Goal: Information Seeking & Learning: Check status

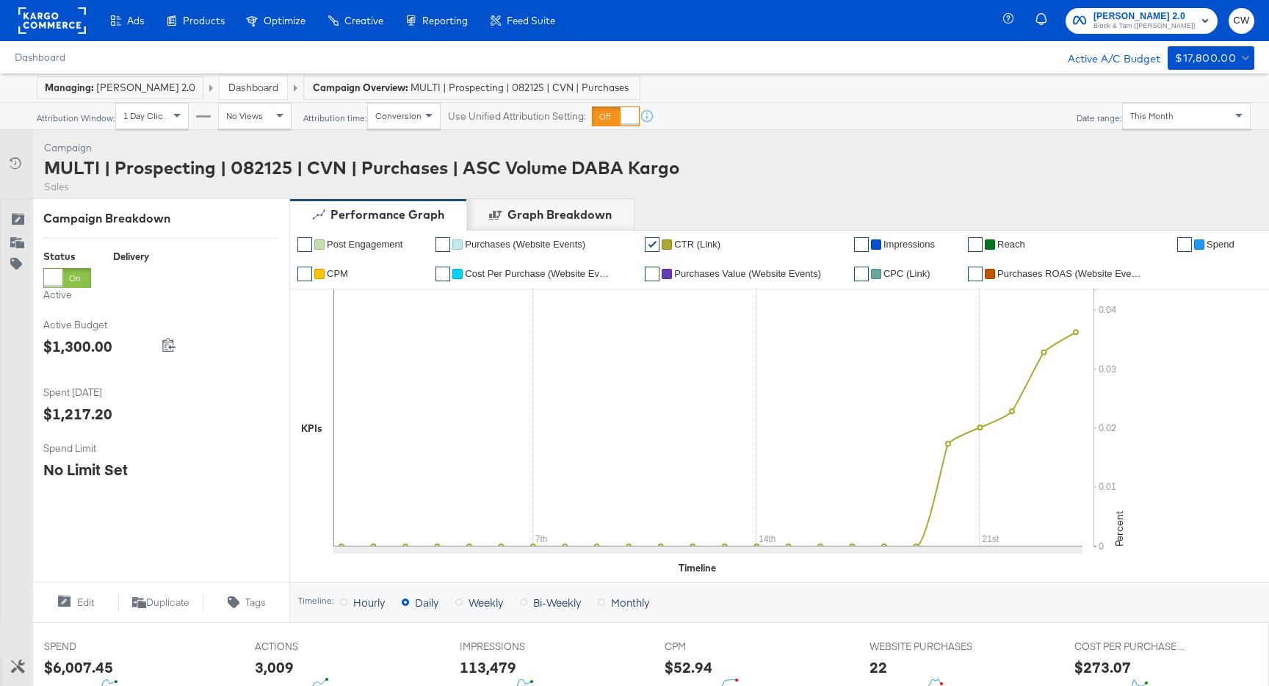
scroll to position [532, 0]
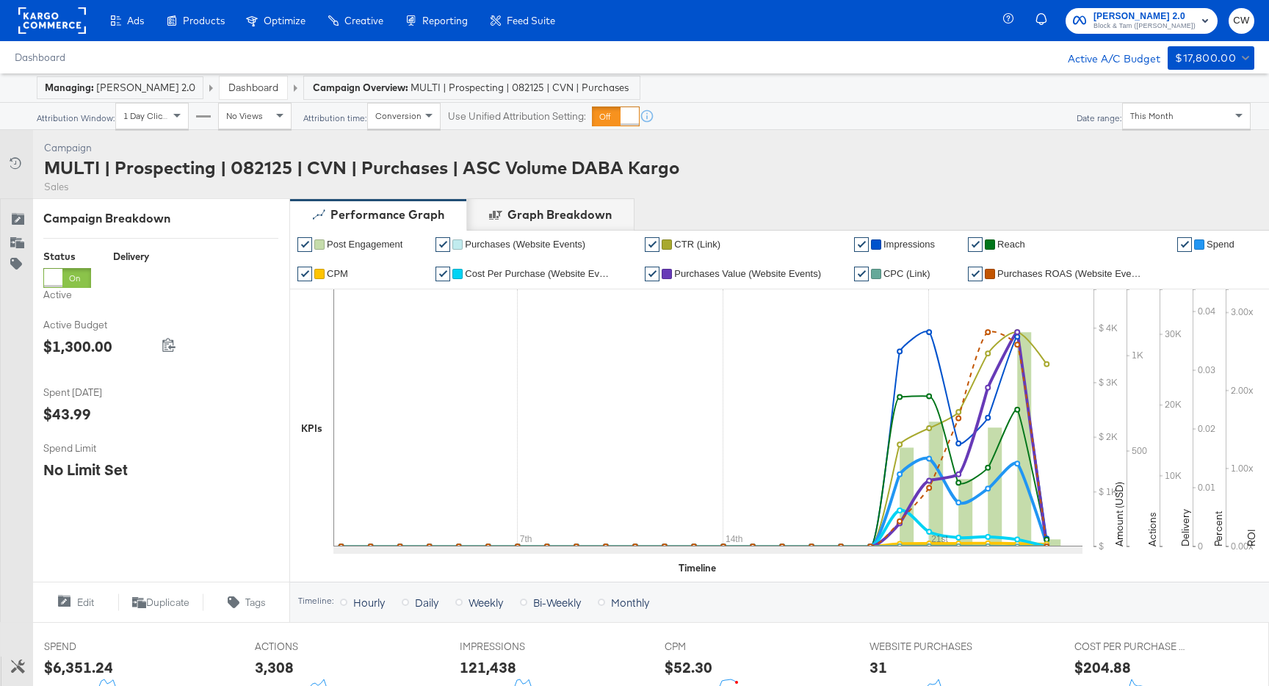
click at [1178, 121] on div "This Month" at bounding box center [1185, 116] width 127 height 25
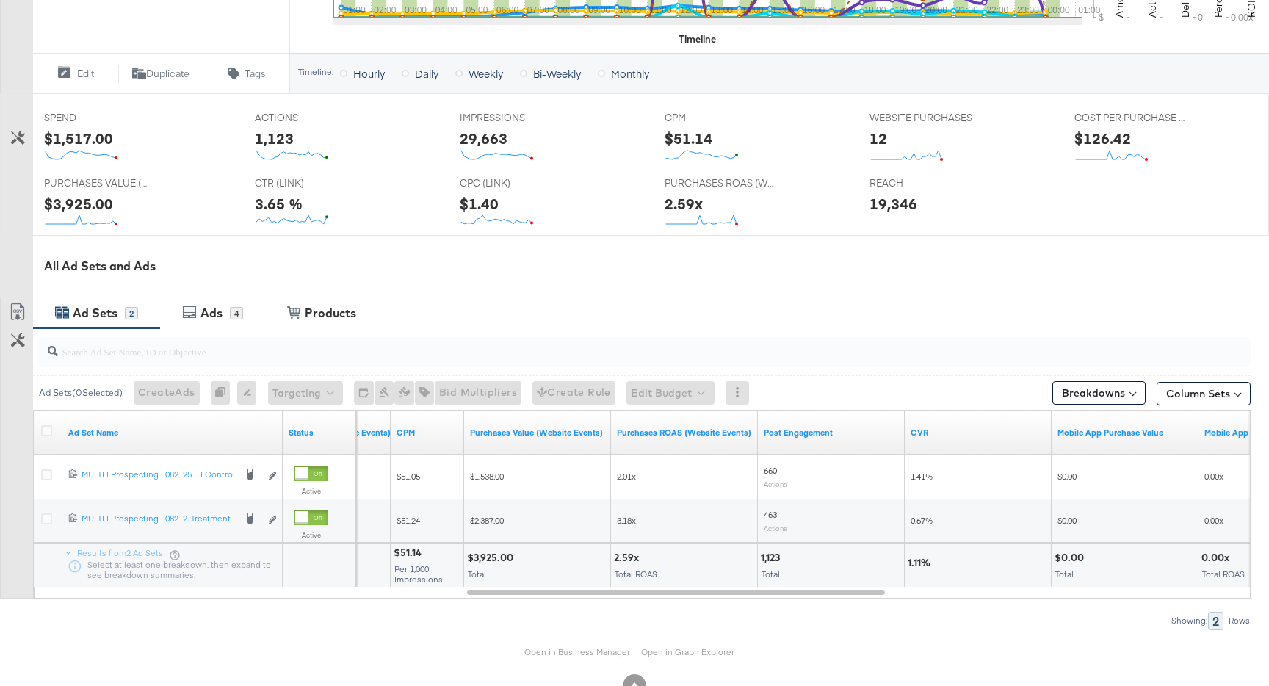
scroll to position [572, 0]
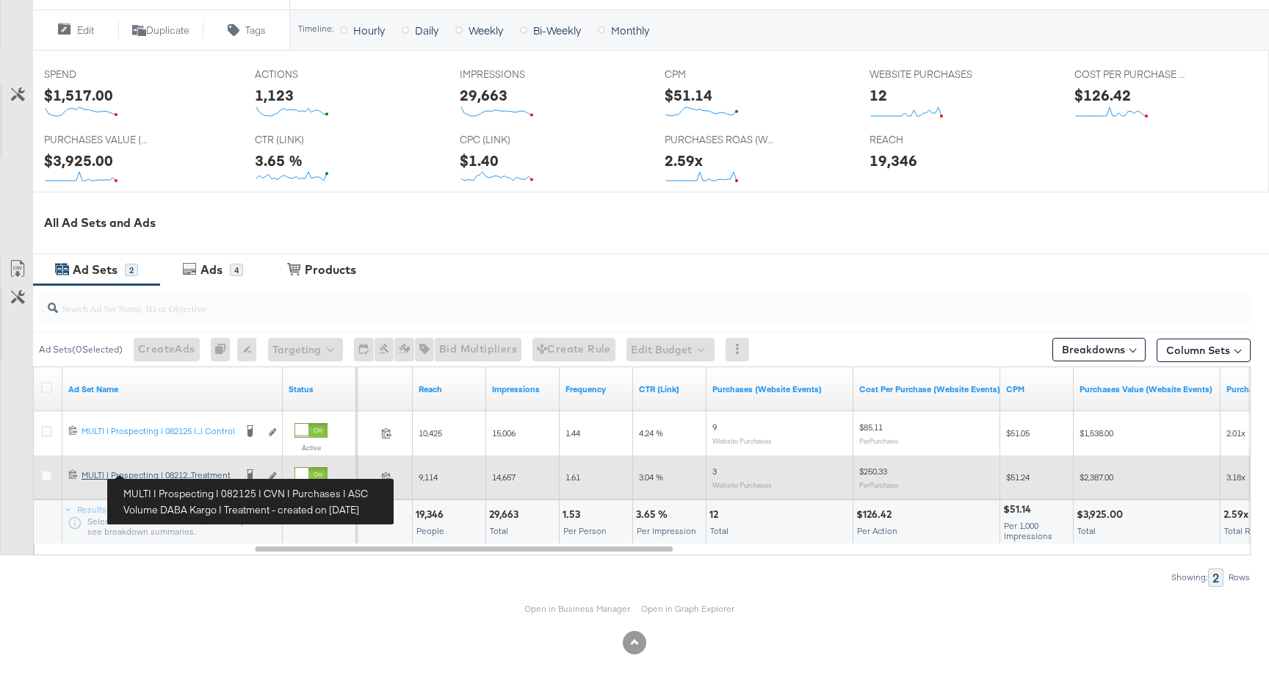
click at [162, 472] on div "MULTI | Prospecting | 082125 | CVN | Purchases | ASC Volume DABA Kargo | Treatm…" at bounding box center [157, 475] width 153 height 12
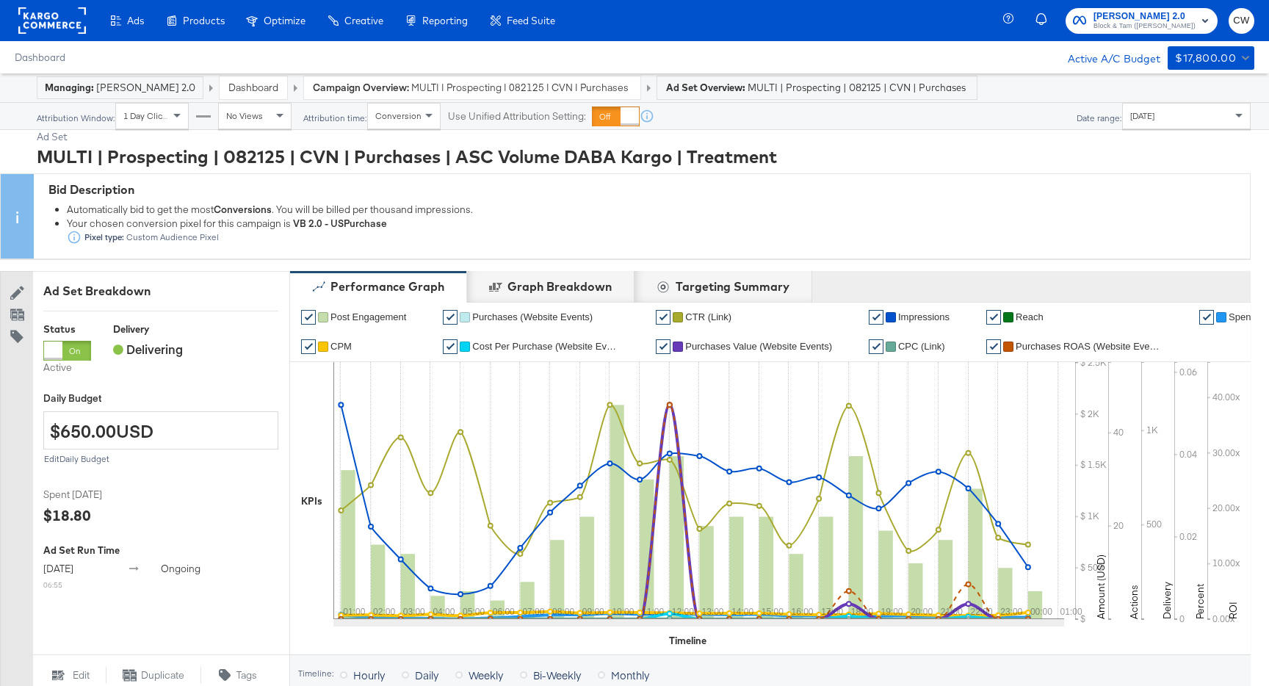
click at [1151, 126] on div "Yesterday" at bounding box center [1185, 116] width 127 height 25
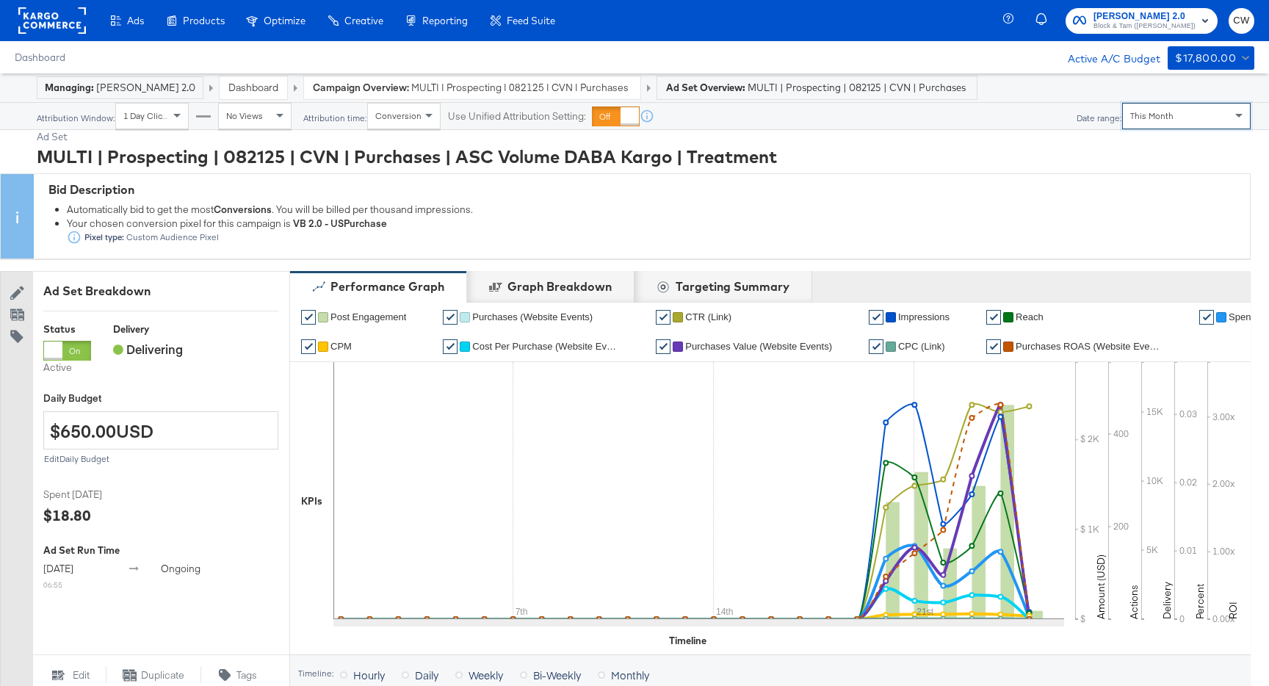
click at [609, 86] on span "MULTI | Prospecting | 082125 | CVN | Purchases | ASC Volume DABA Kargo" at bounding box center [521, 88] width 220 height 14
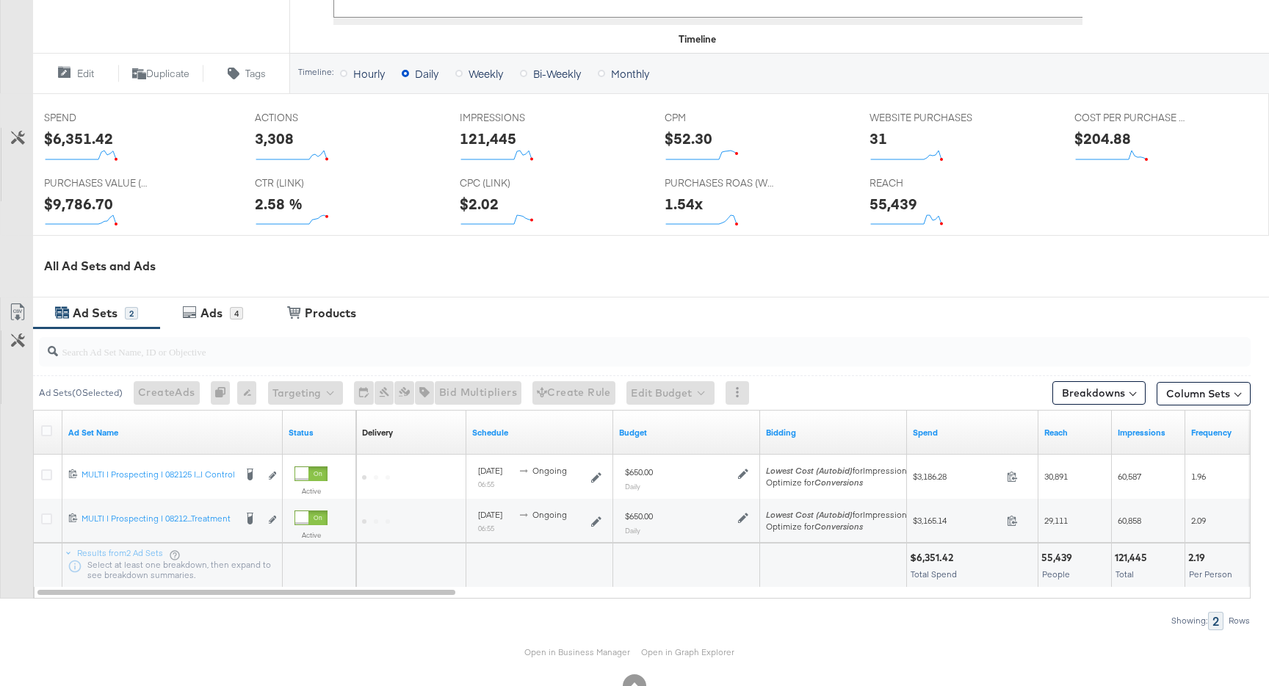
scroll to position [572, 0]
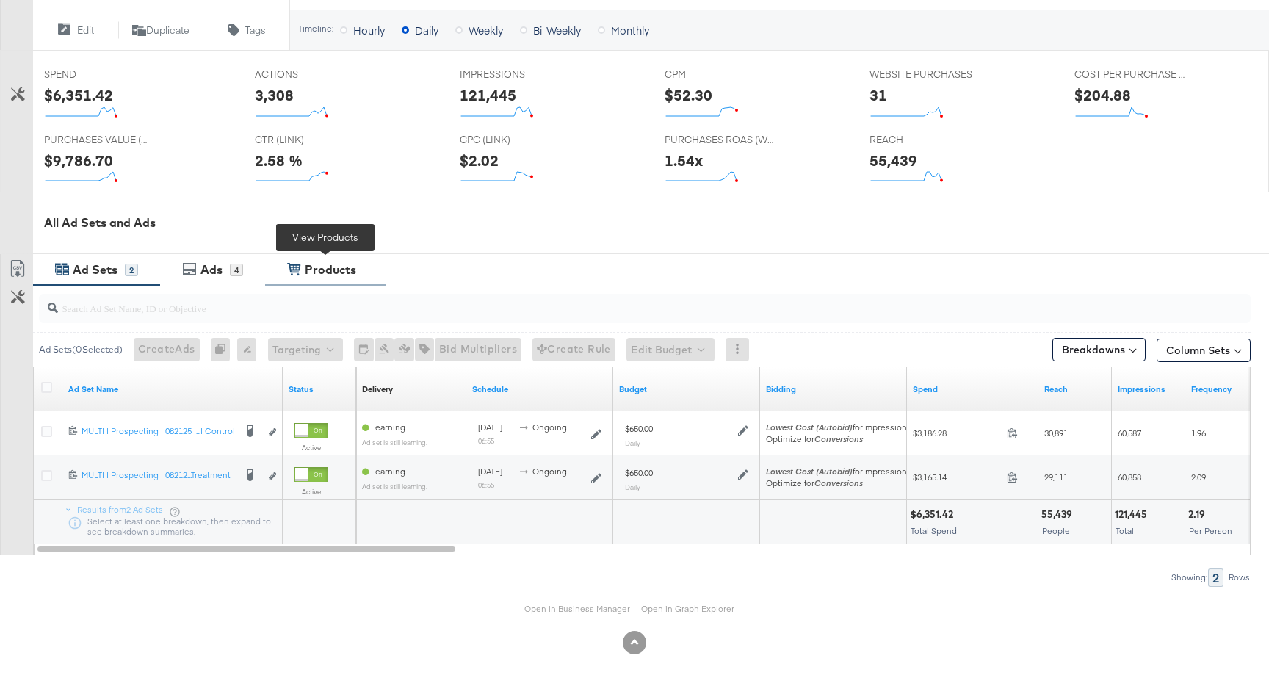
click at [337, 264] on div "Products" at bounding box center [330, 269] width 51 height 17
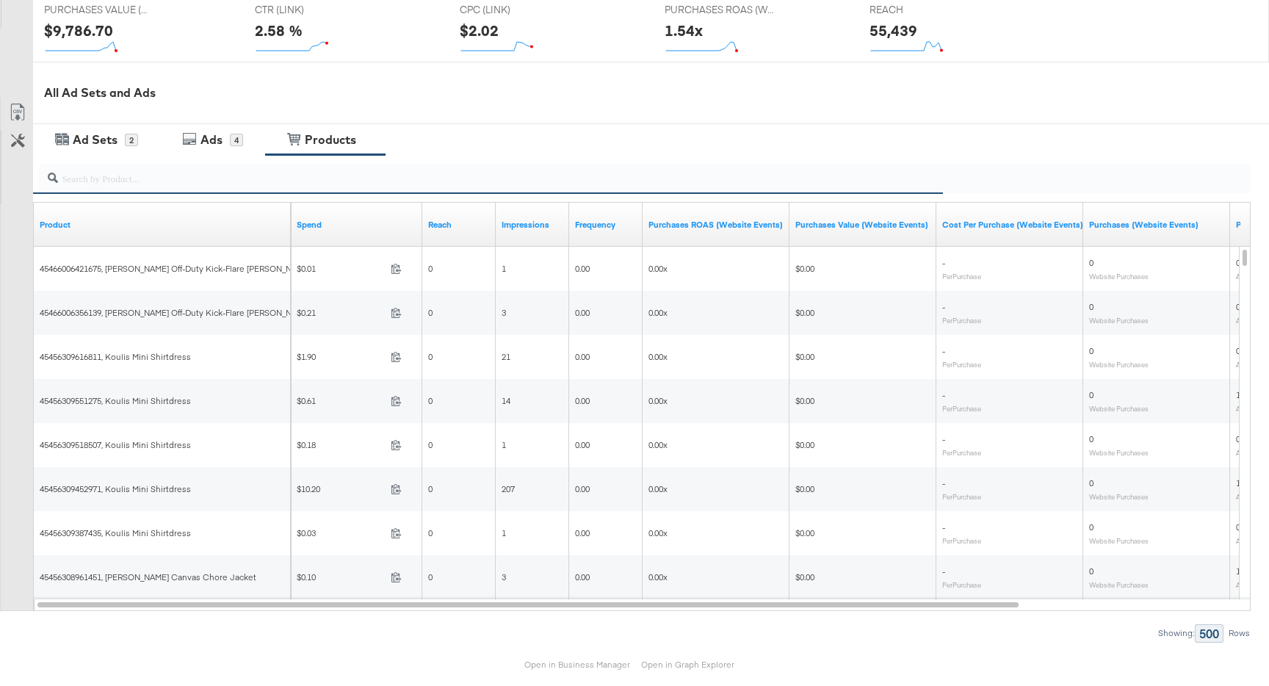
scroll to position [701, 0]
click at [305, 226] on link "Spend" at bounding box center [357, 226] width 120 height 12
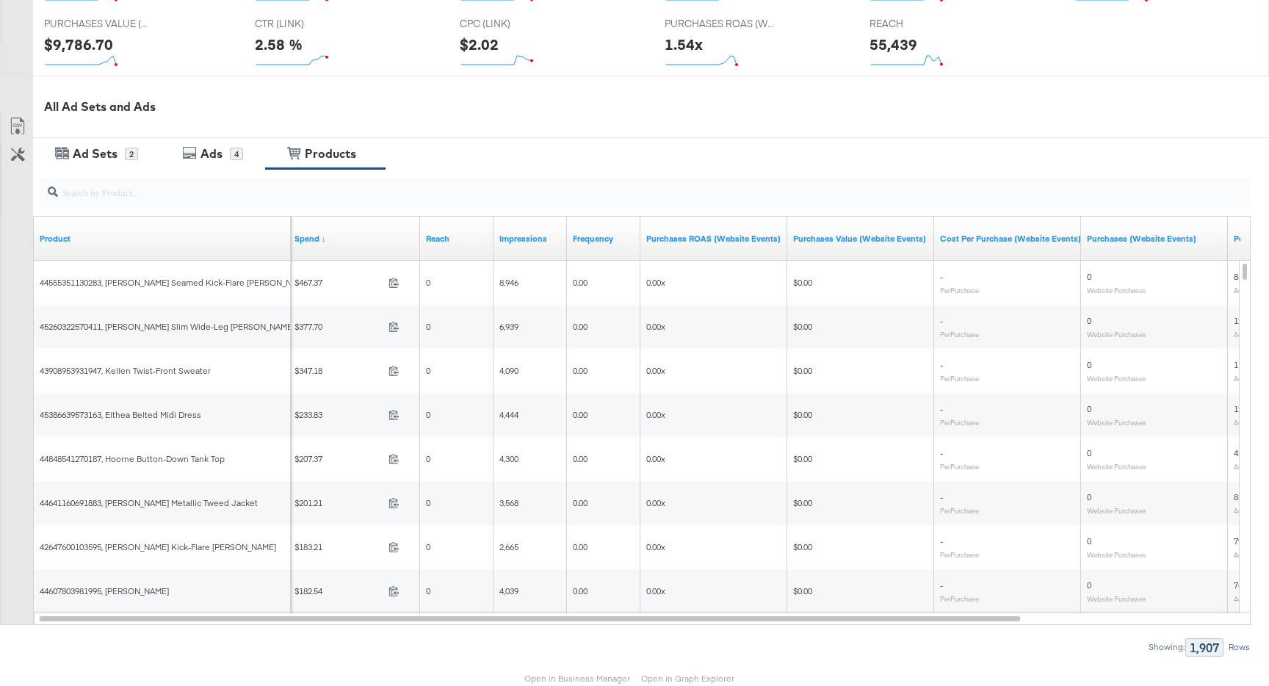
scroll to position [758, 0]
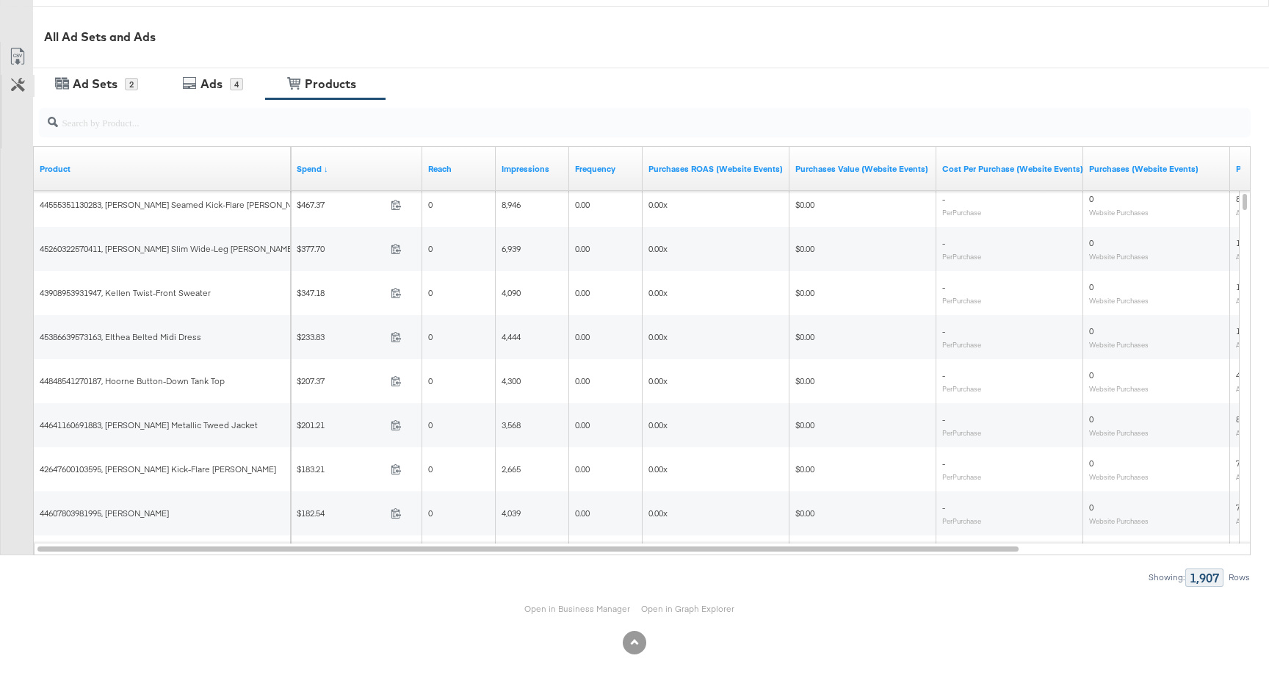
click at [18, 90] on icon at bounding box center [18, 85] width 14 height 14
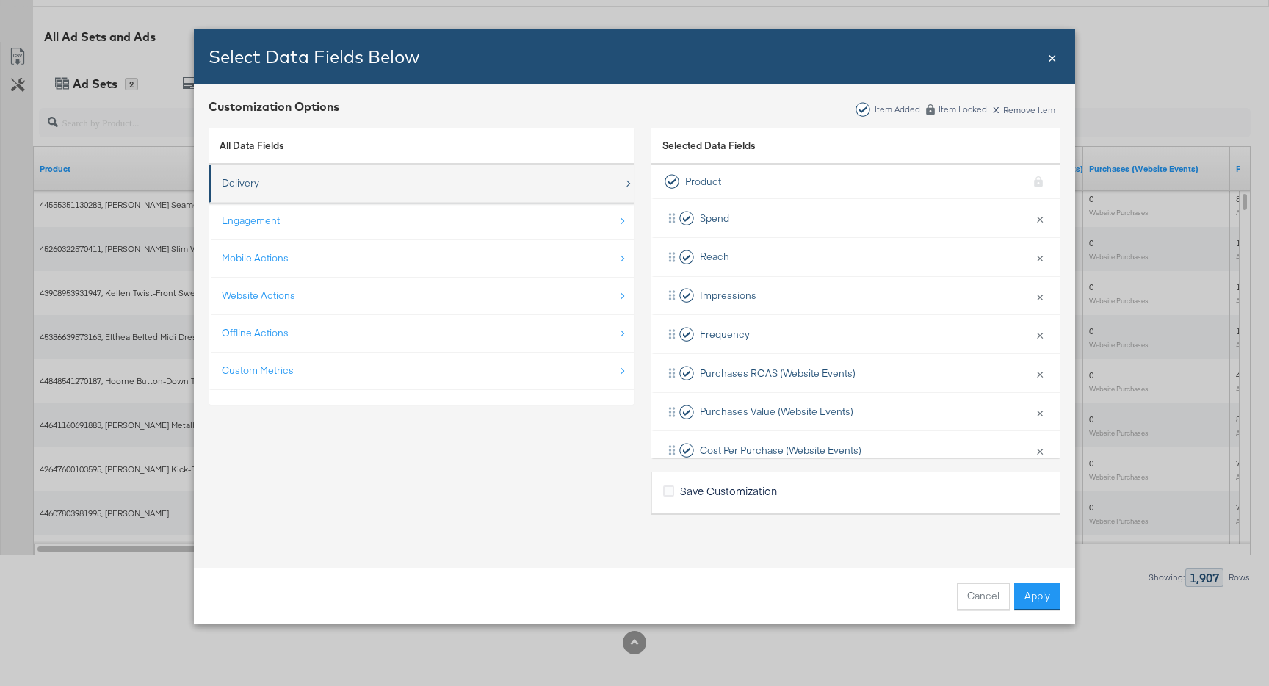
click at [327, 189] on div "Delivery" at bounding box center [423, 183] width 402 height 30
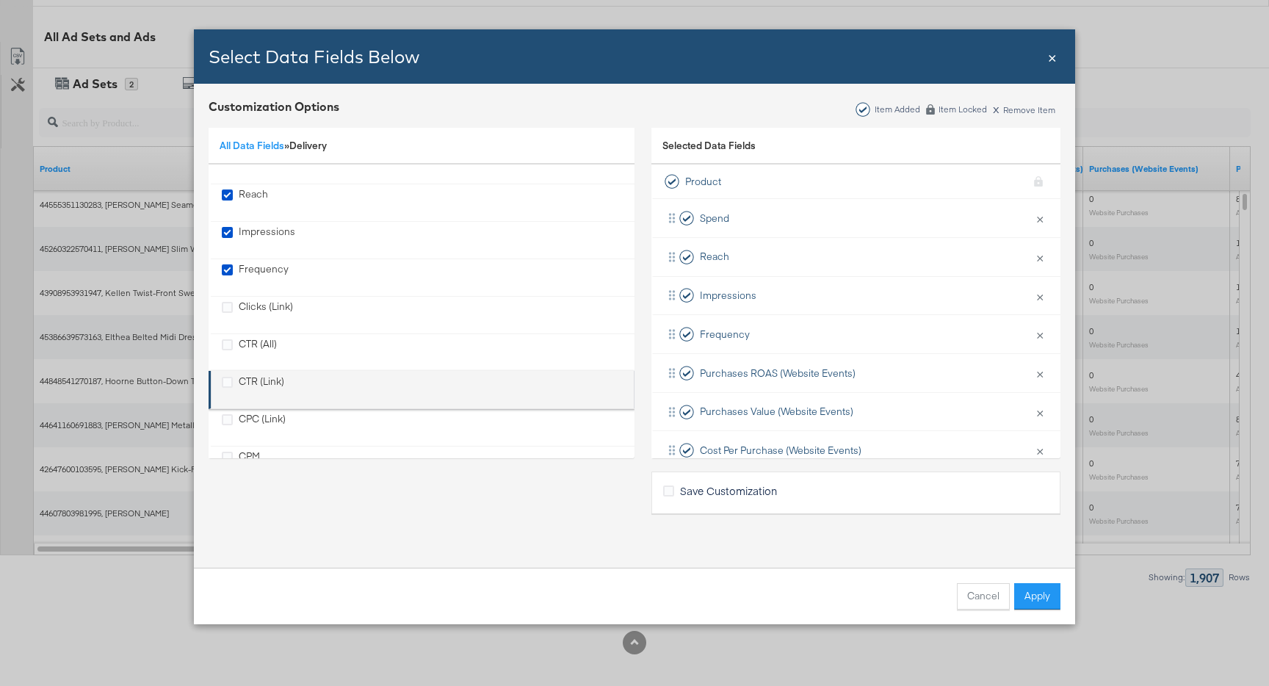
scroll to position [19, 0]
click at [272, 385] on div "CTR (Link)" at bounding box center [262, 389] width 46 height 30
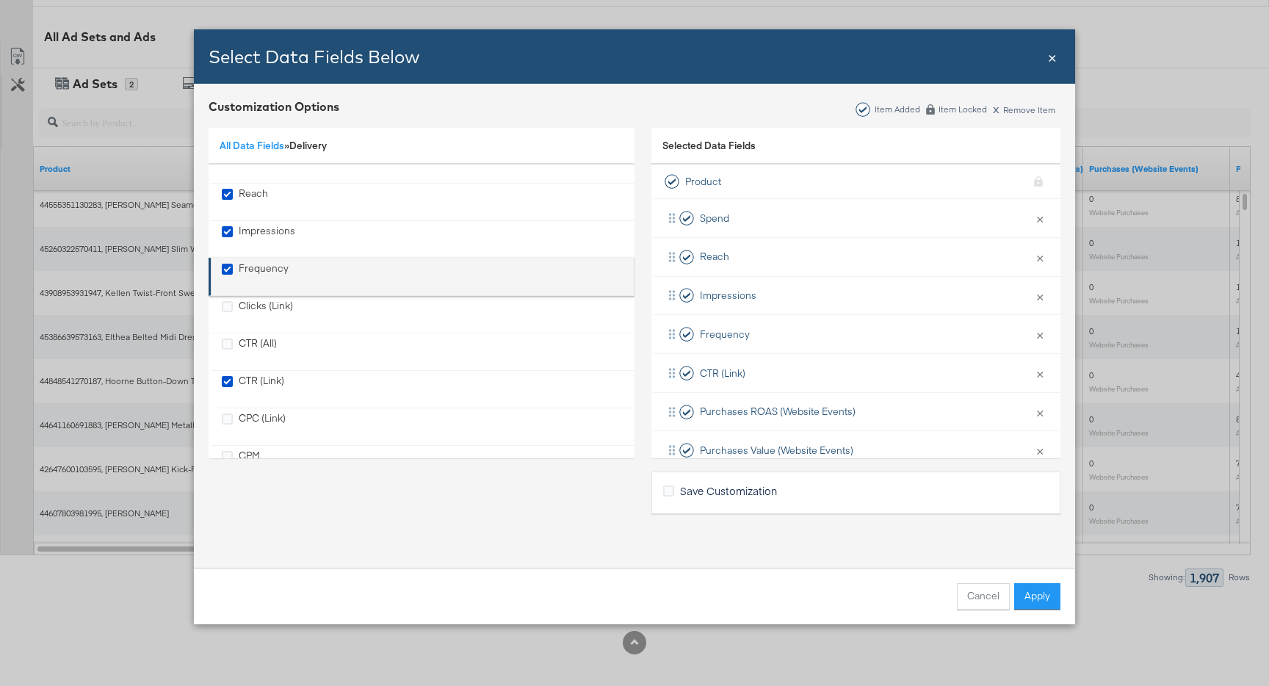
click at [269, 269] on div "Frequency" at bounding box center [264, 276] width 50 height 30
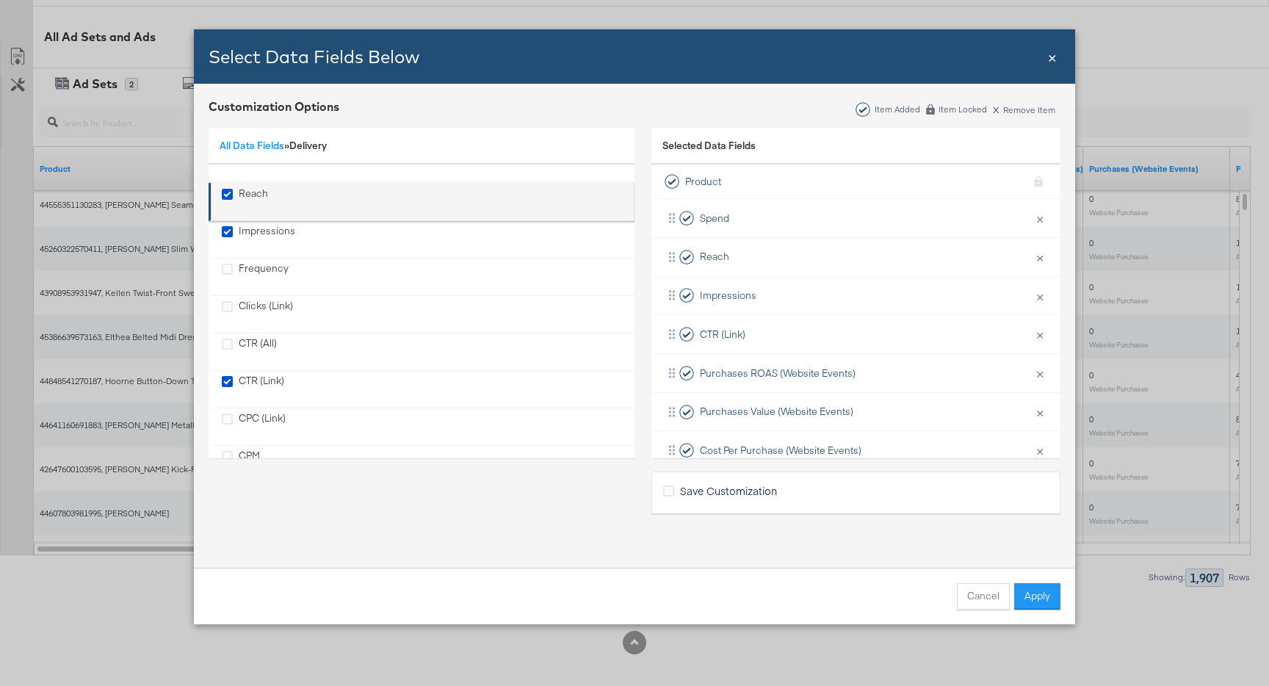
click at [256, 197] on div "Reach" at bounding box center [253, 201] width 29 height 30
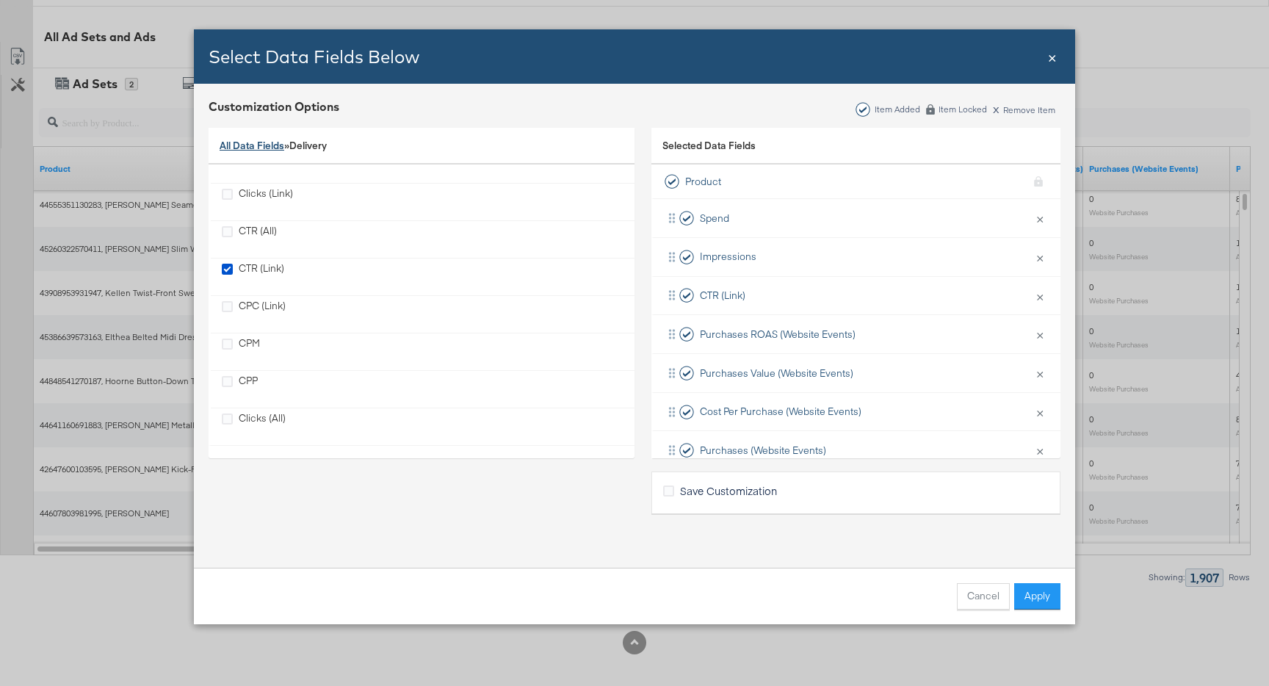
click at [264, 149] on link "All Data Fields" at bounding box center [252, 145] width 65 height 13
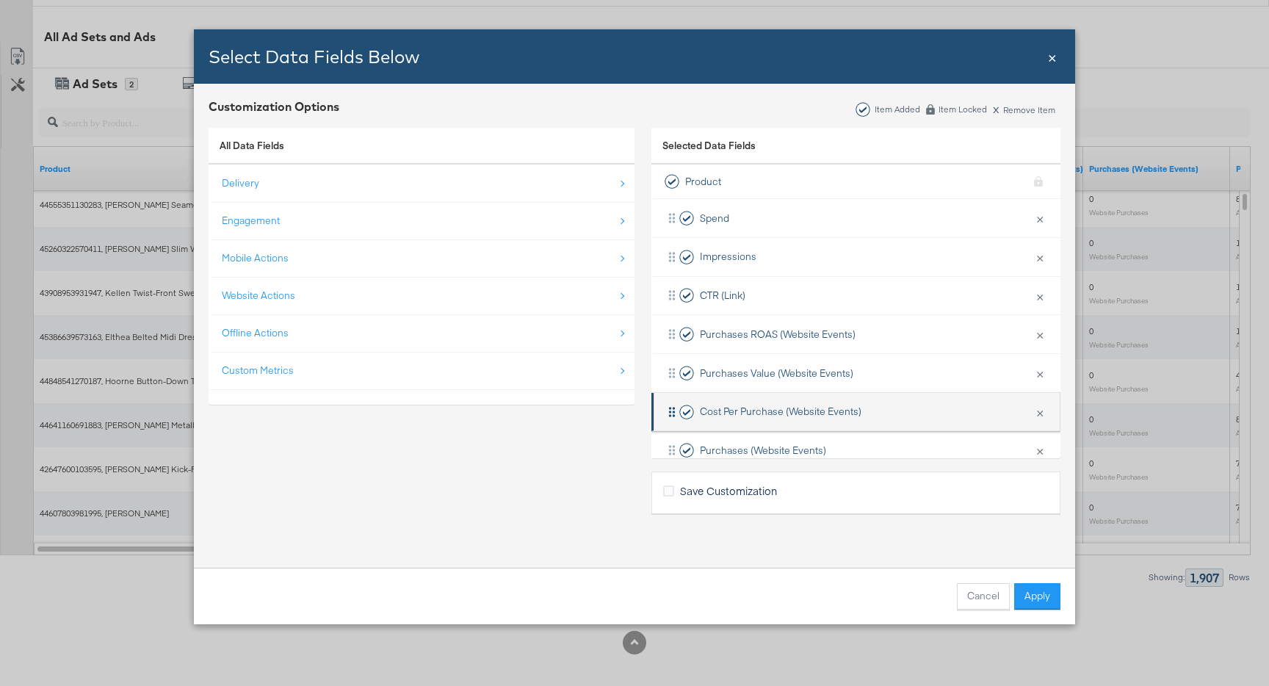
scroll to position [104, 0]
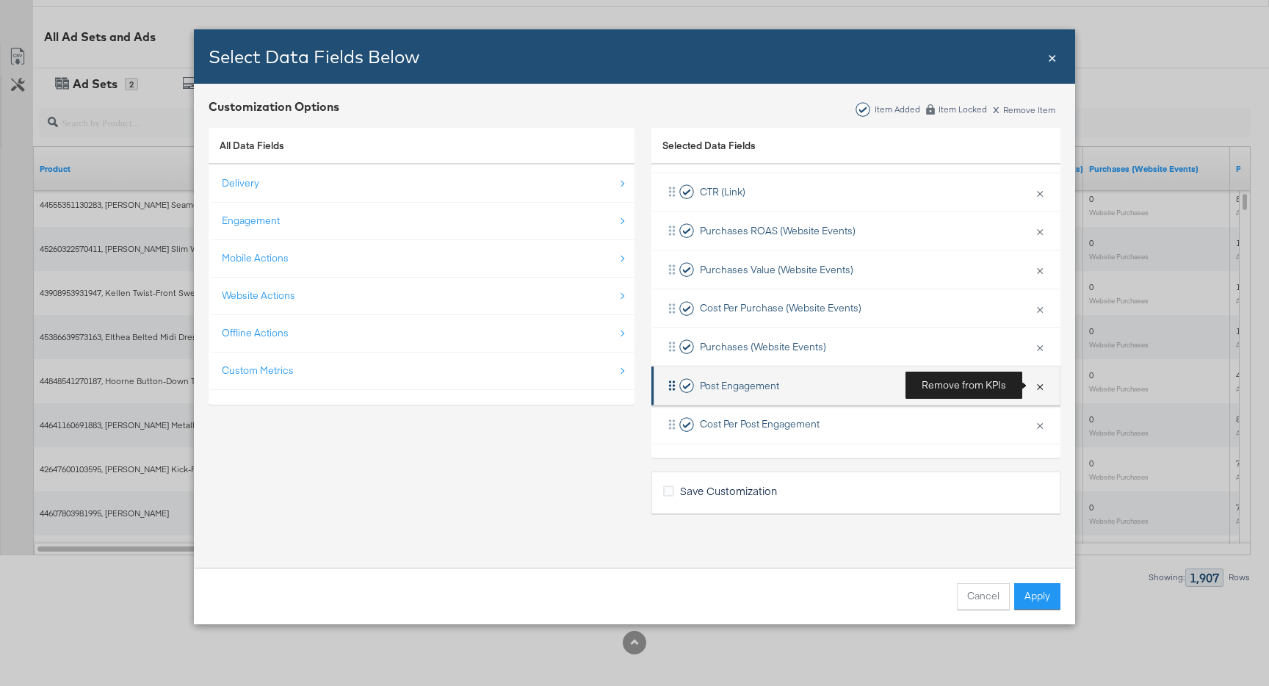
click at [1037, 390] on button "×" at bounding box center [1039, 385] width 19 height 31
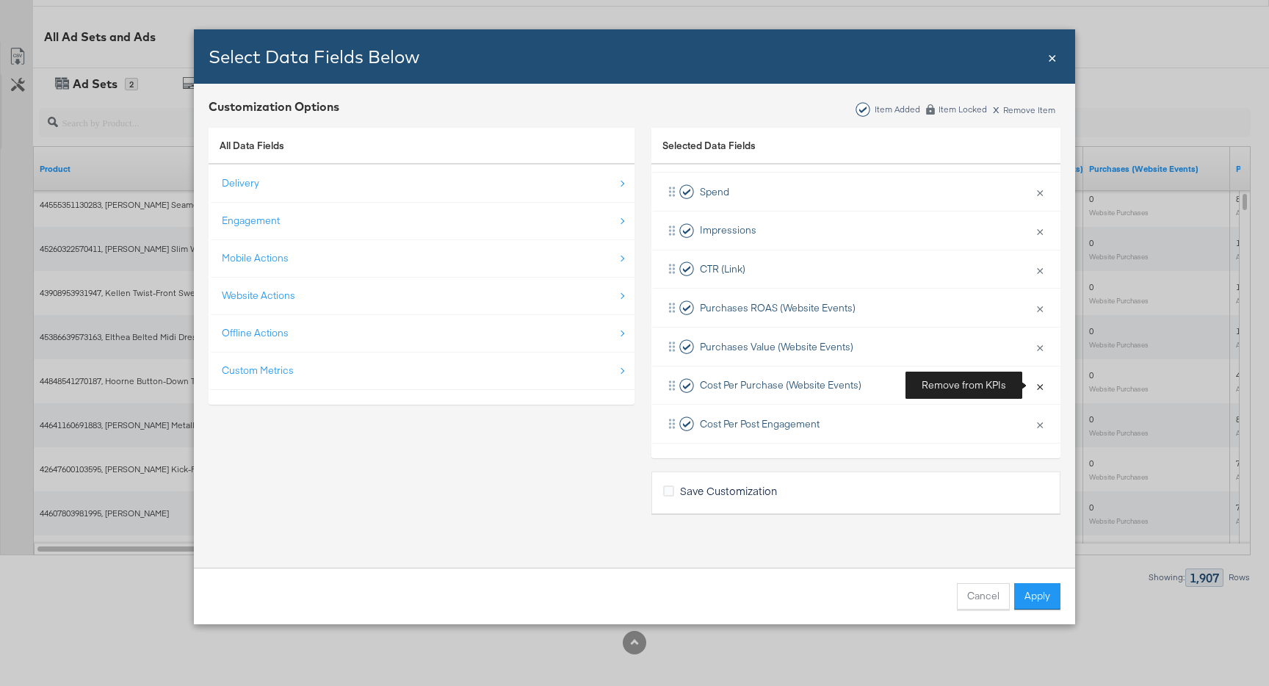
click at [1037, 390] on button "×" at bounding box center [1039, 385] width 19 height 31
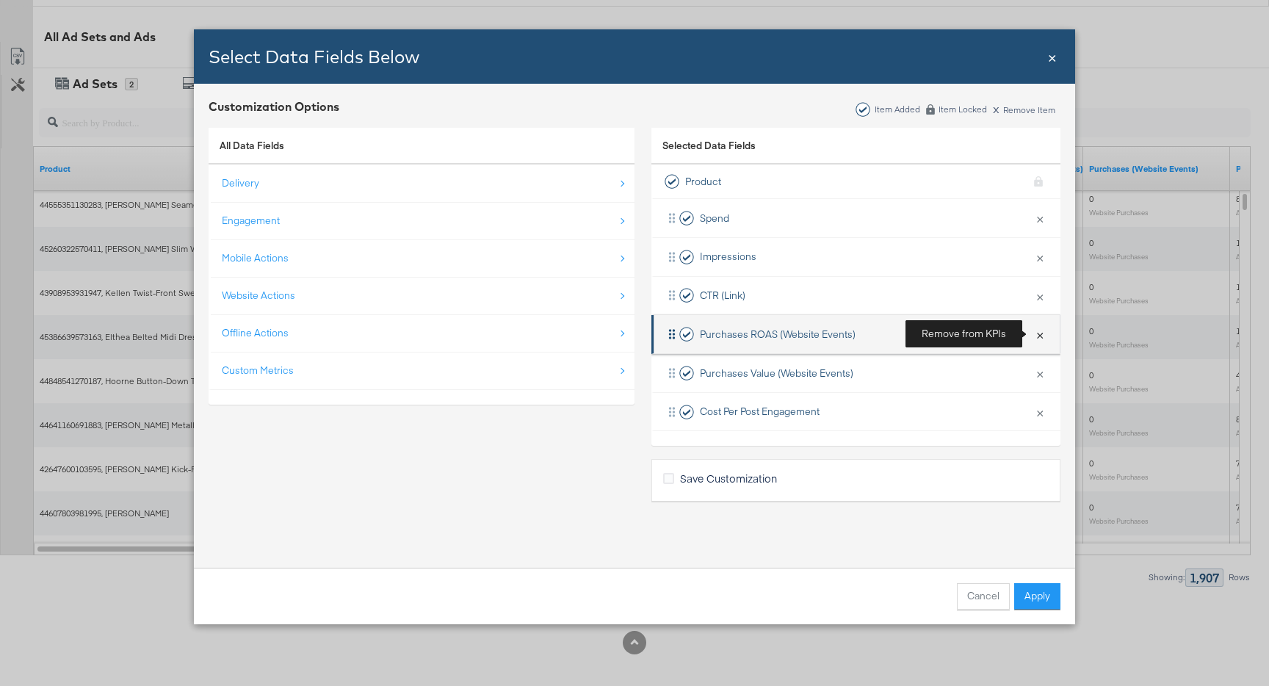
click at [1040, 341] on button "×" at bounding box center [1039, 334] width 19 height 31
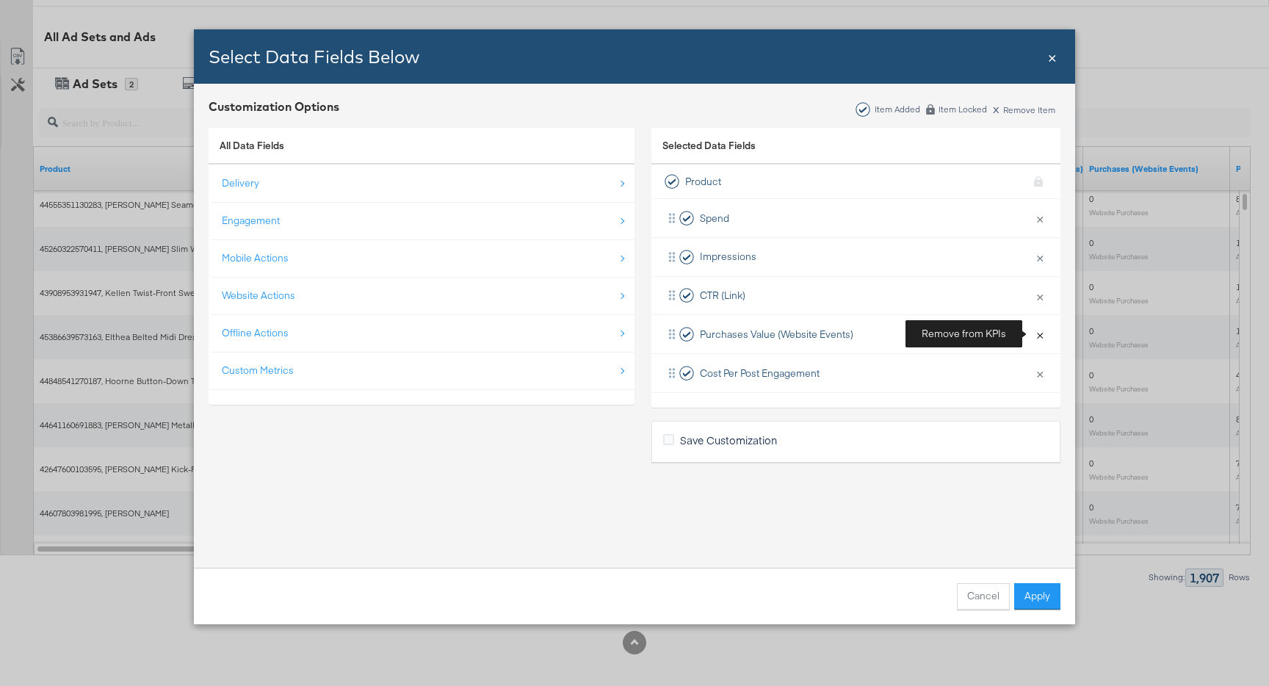
click at [1040, 341] on button "×" at bounding box center [1039, 334] width 19 height 31
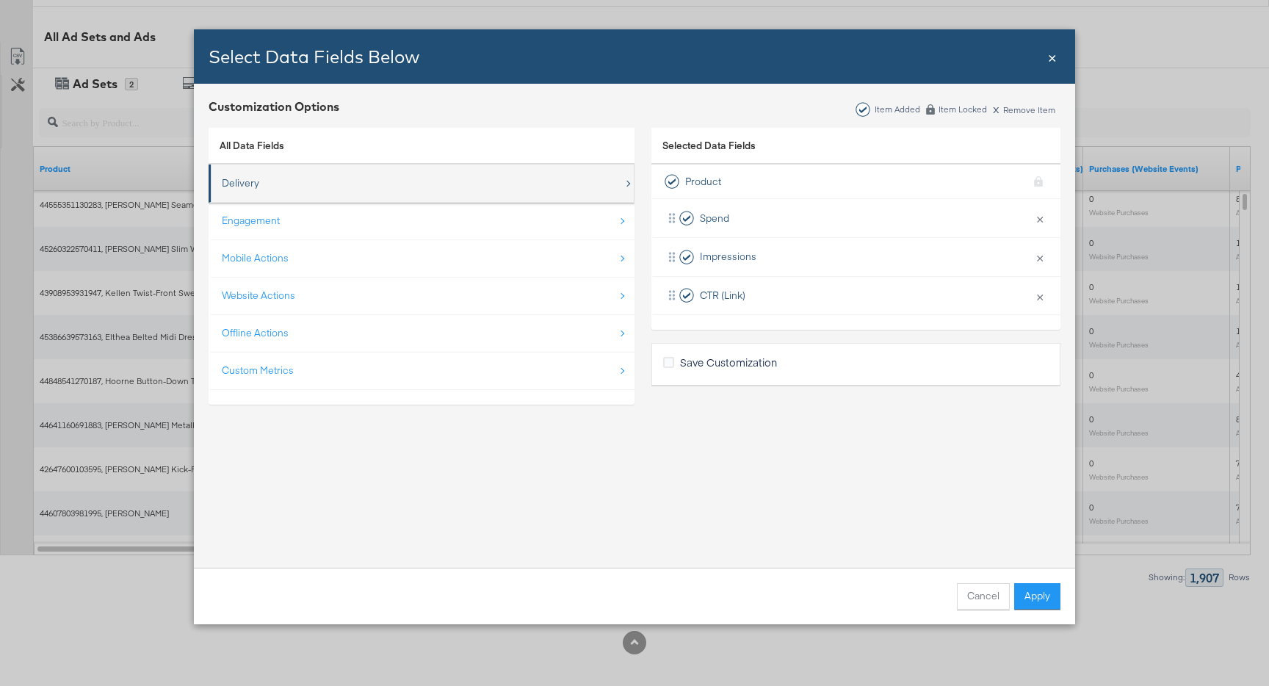
click at [287, 186] on div "Delivery" at bounding box center [423, 183] width 402 height 30
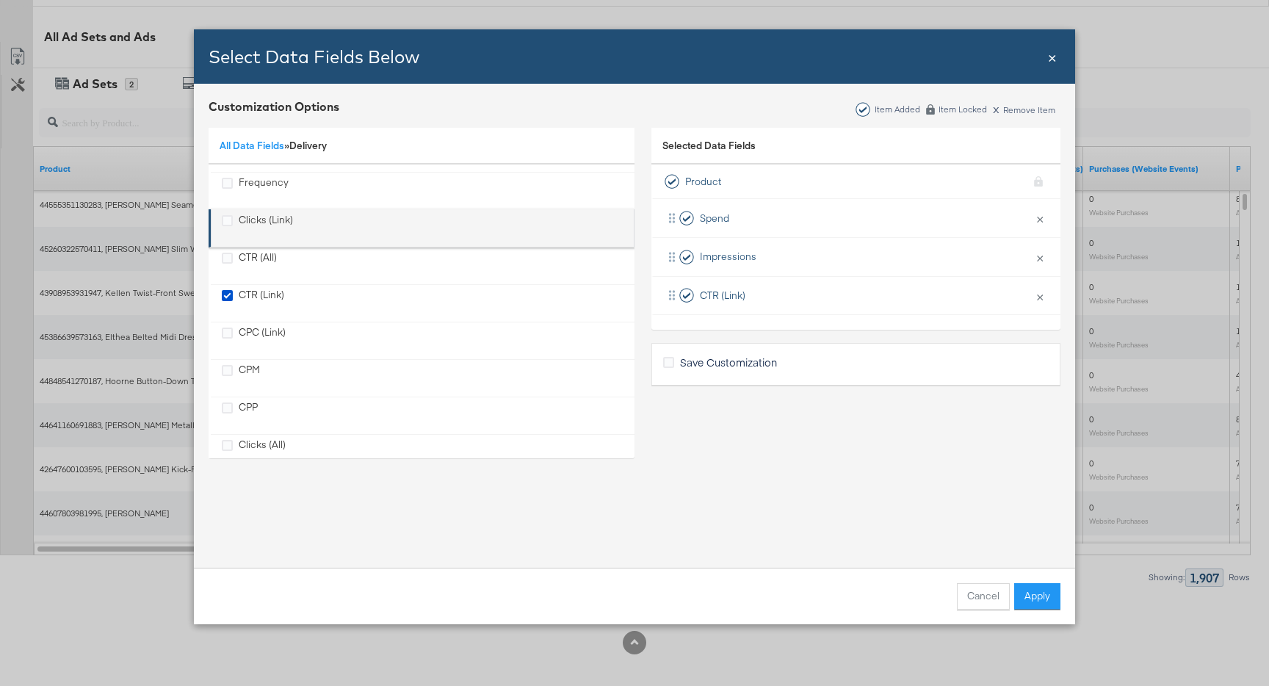
scroll to position [109, 0]
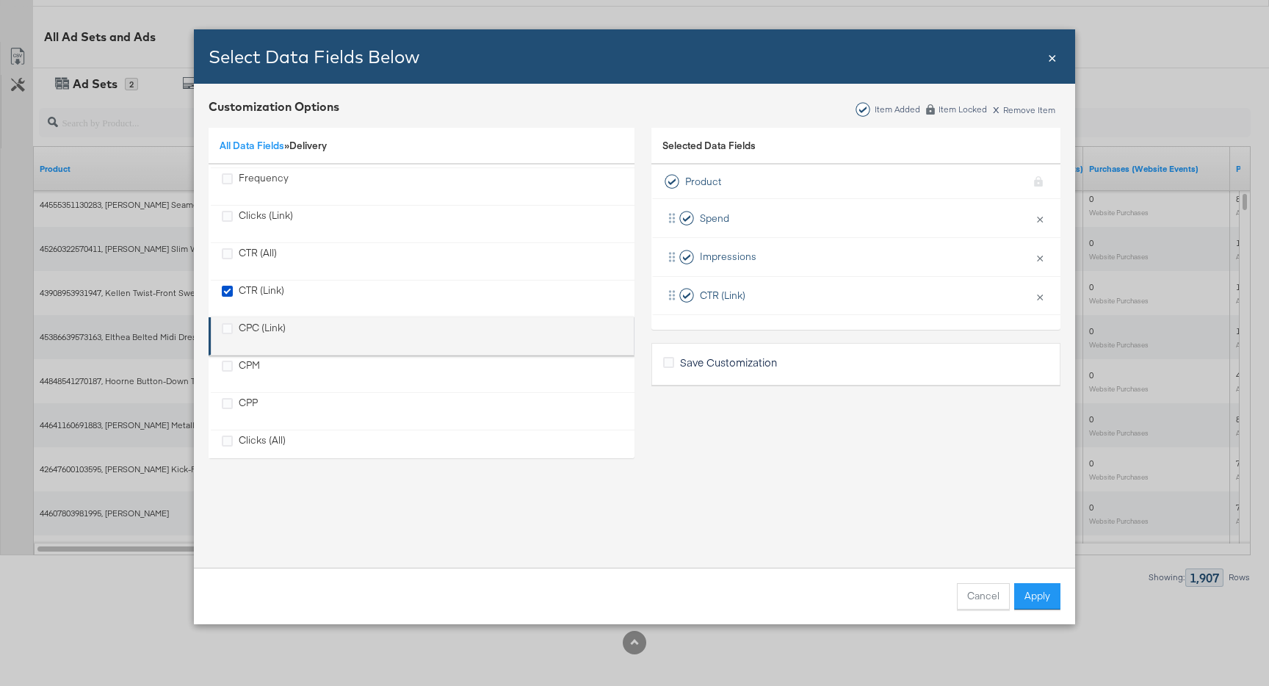
click at [265, 324] on div "CPC (Link)" at bounding box center [262, 336] width 47 height 30
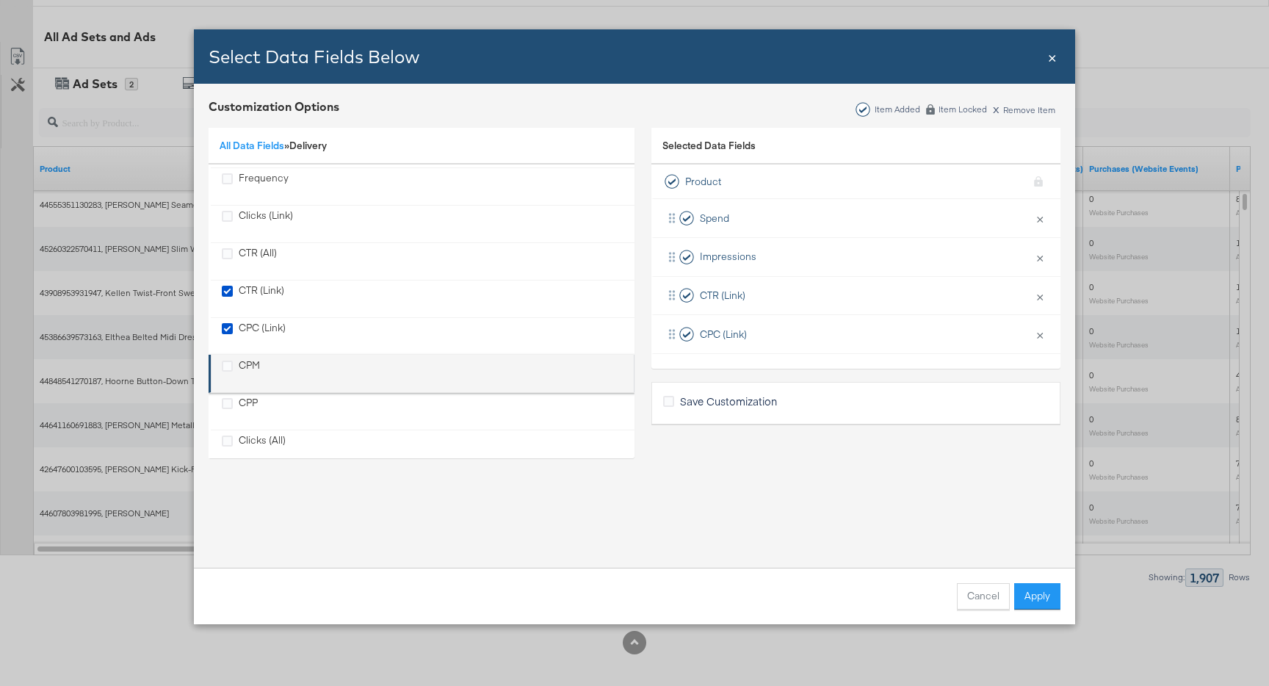
click at [247, 357] on li "CPM" at bounding box center [421, 374] width 426 height 38
click at [248, 367] on div "CPM" at bounding box center [249, 373] width 21 height 30
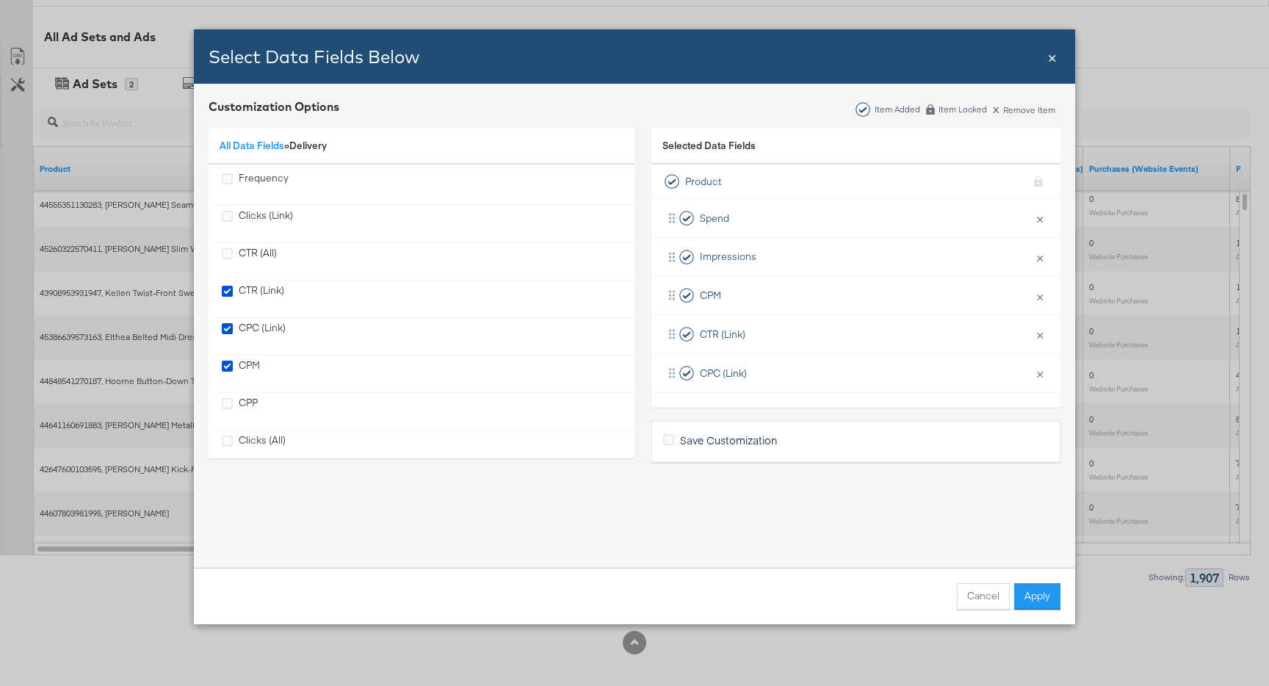
click at [1039, 613] on div "Cancel Apply" at bounding box center [634, 595] width 881 height 57
click at [1037, 598] on button "Apply" at bounding box center [1037, 596] width 46 height 26
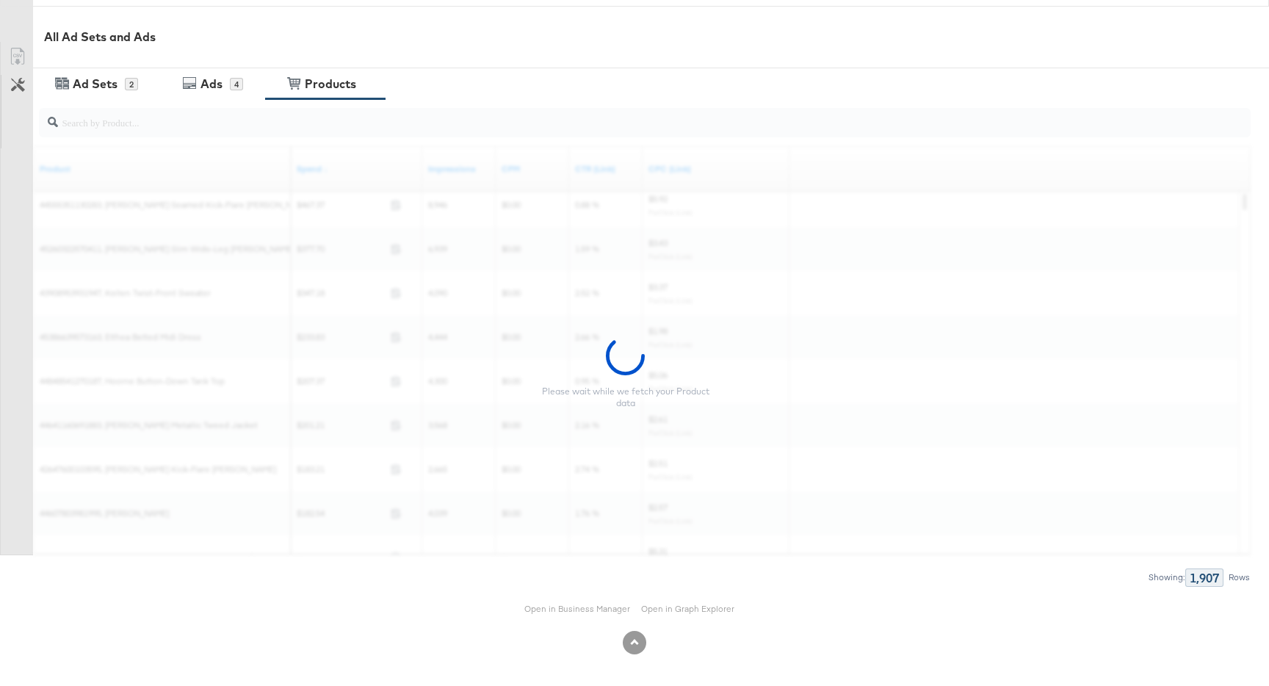
scroll to position [0, 0]
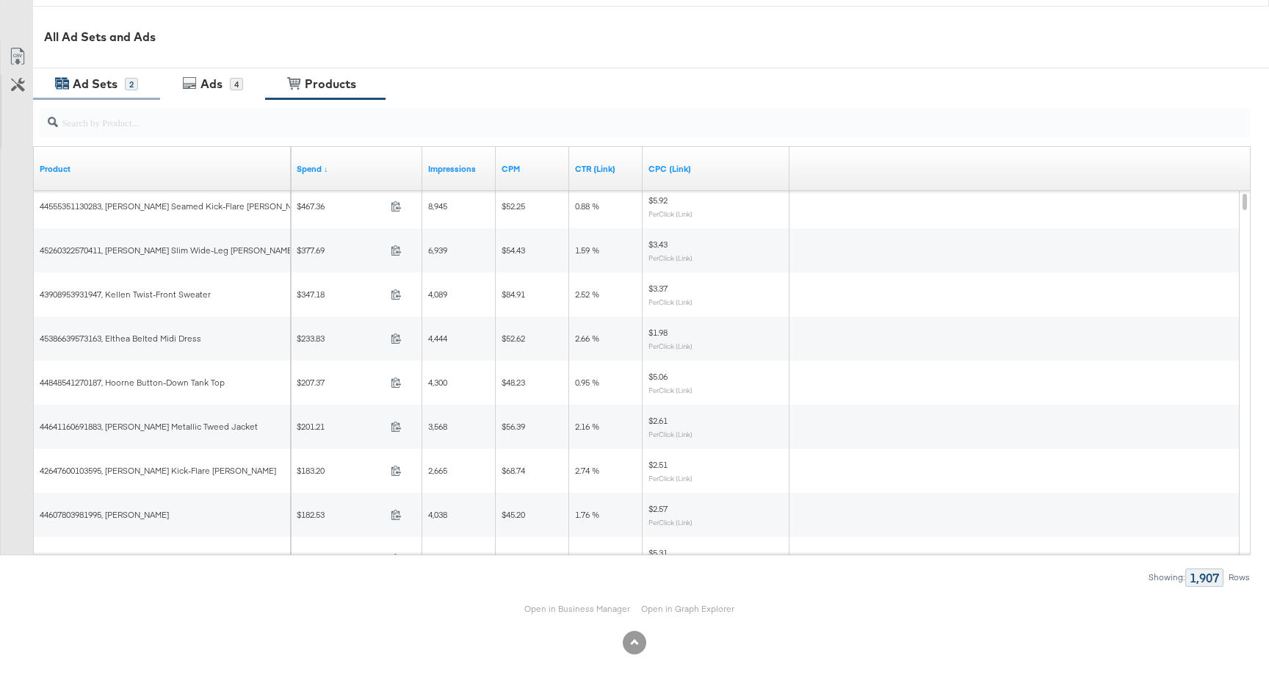
click at [120, 87] on div "Ad Sets" at bounding box center [97, 84] width 56 height 17
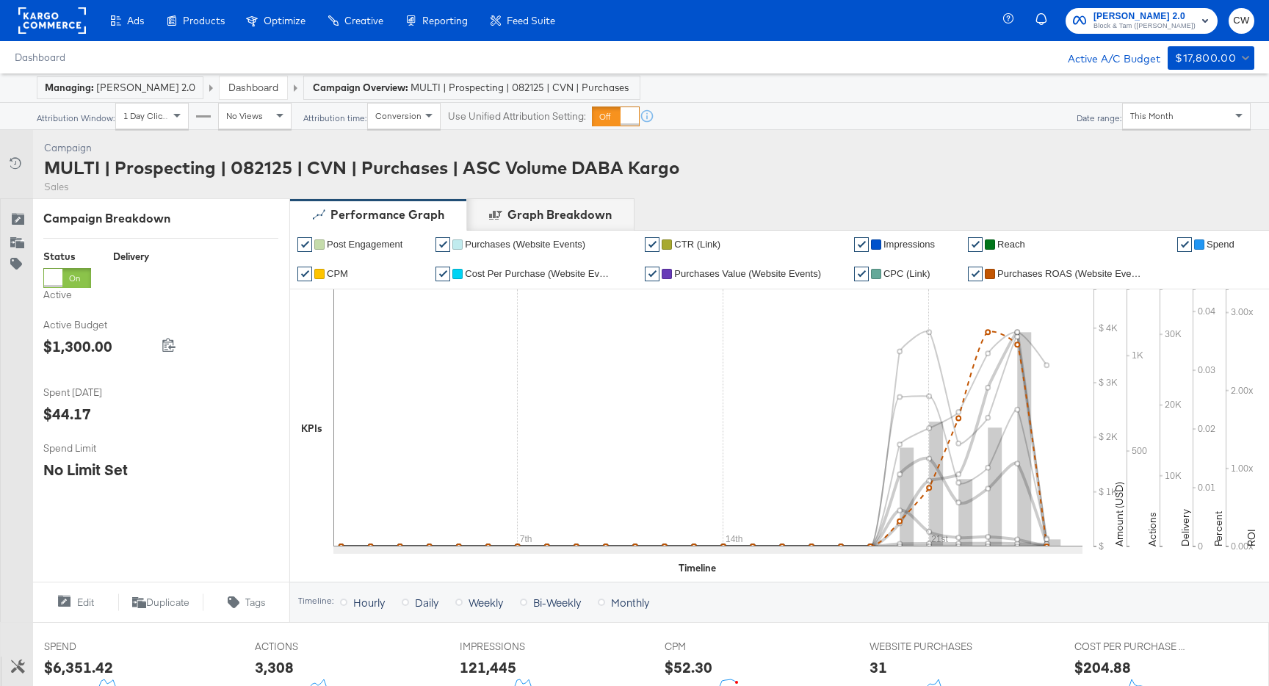
click at [1056, 270] on span "Purchases ROAS (Website Events)" at bounding box center [1070, 273] width 147 height 11
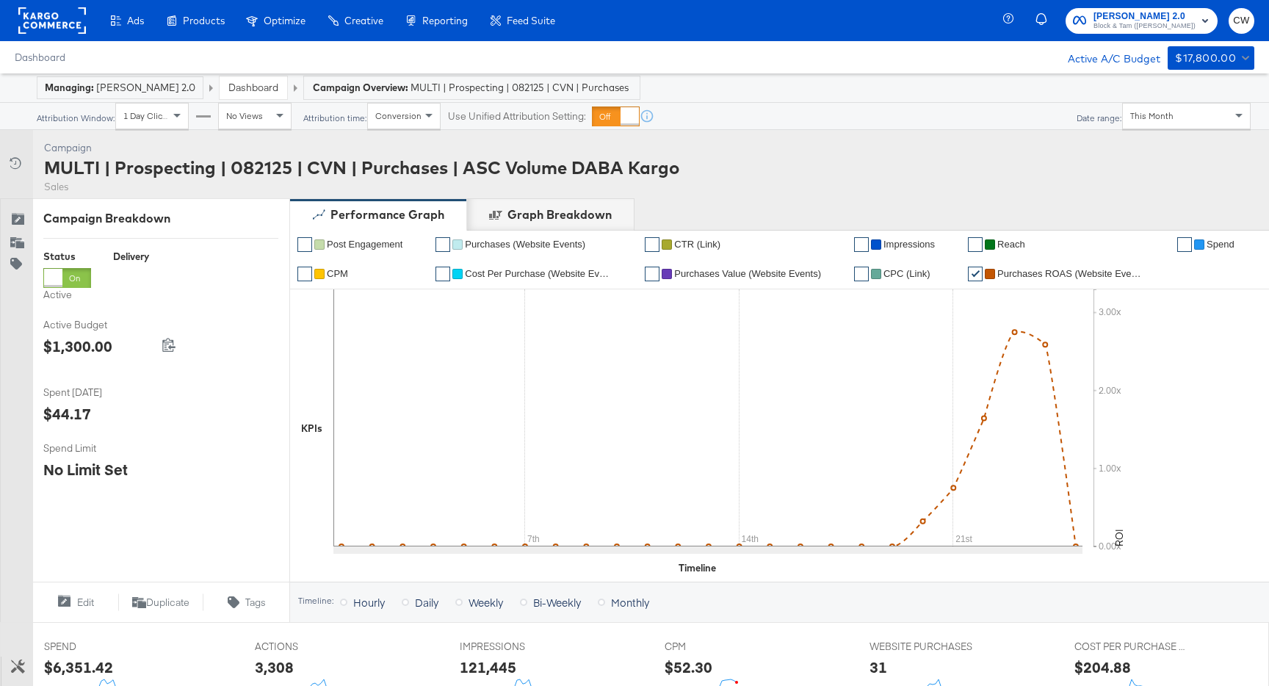
click at [262, 90] on link "Dashboard" at bounding box center [253, 87] width 50 height 13
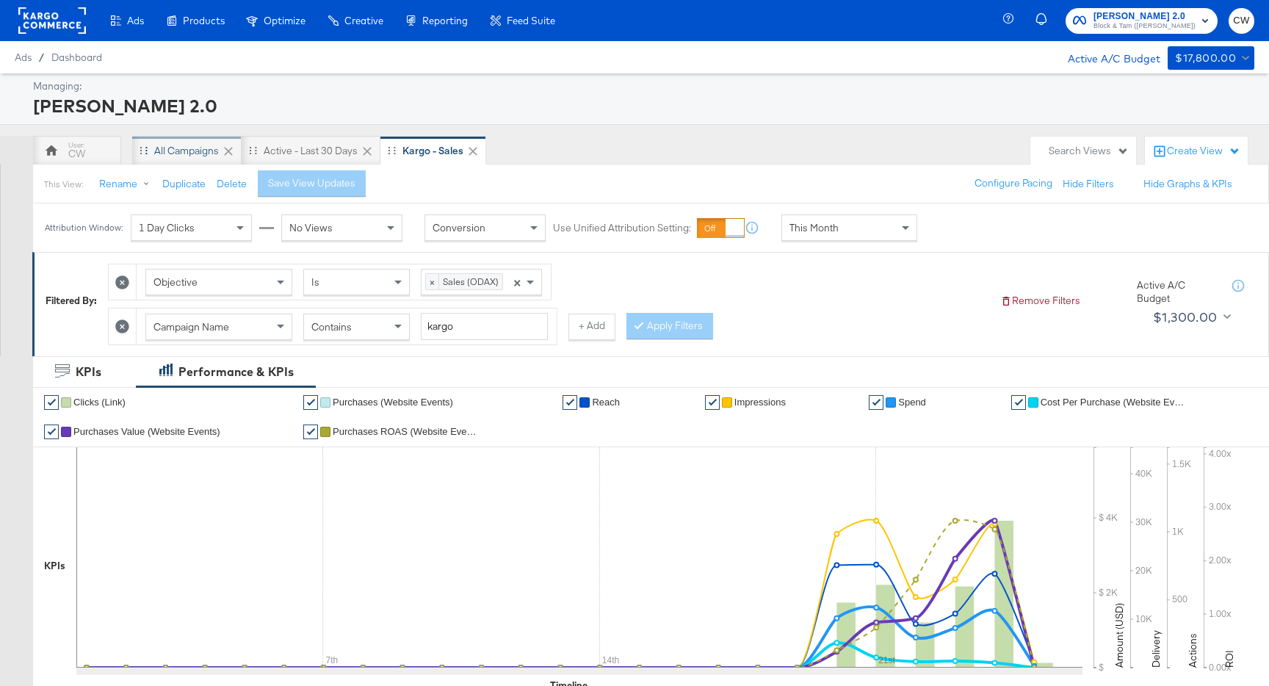
click at [198, 153] on div "All Campaigns" at bounding box center [186, 151] width 65 height 14
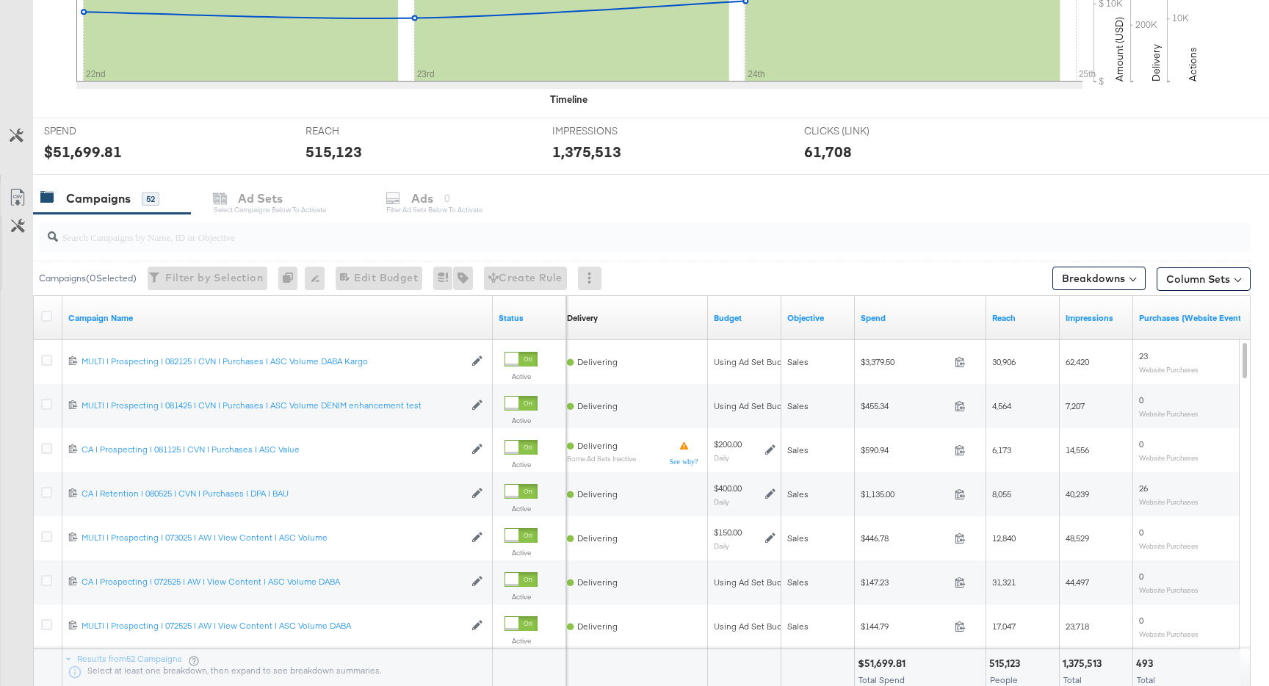
scroll to position [604, 0]
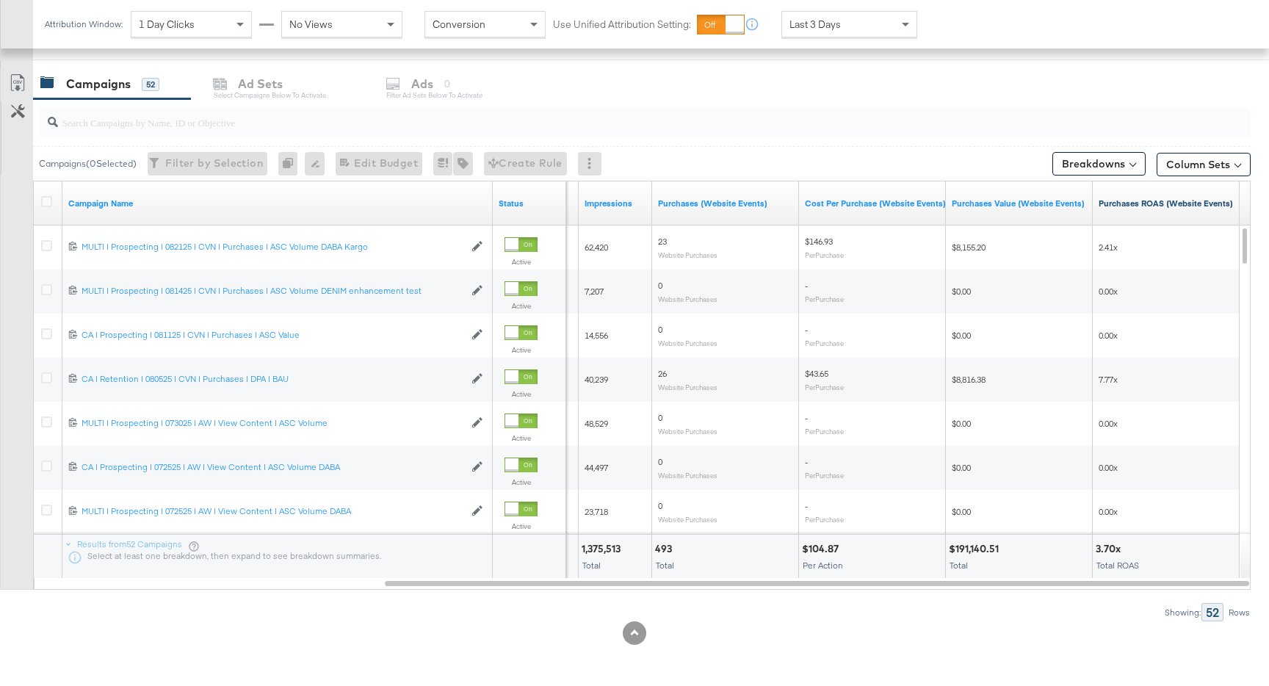
click at [1154, 198] on link "Purchases ROAS (Website Events)" at bounding box center [1165, 203] width 135 height 12
